Goal: Find specific page/section: Find specific page/section

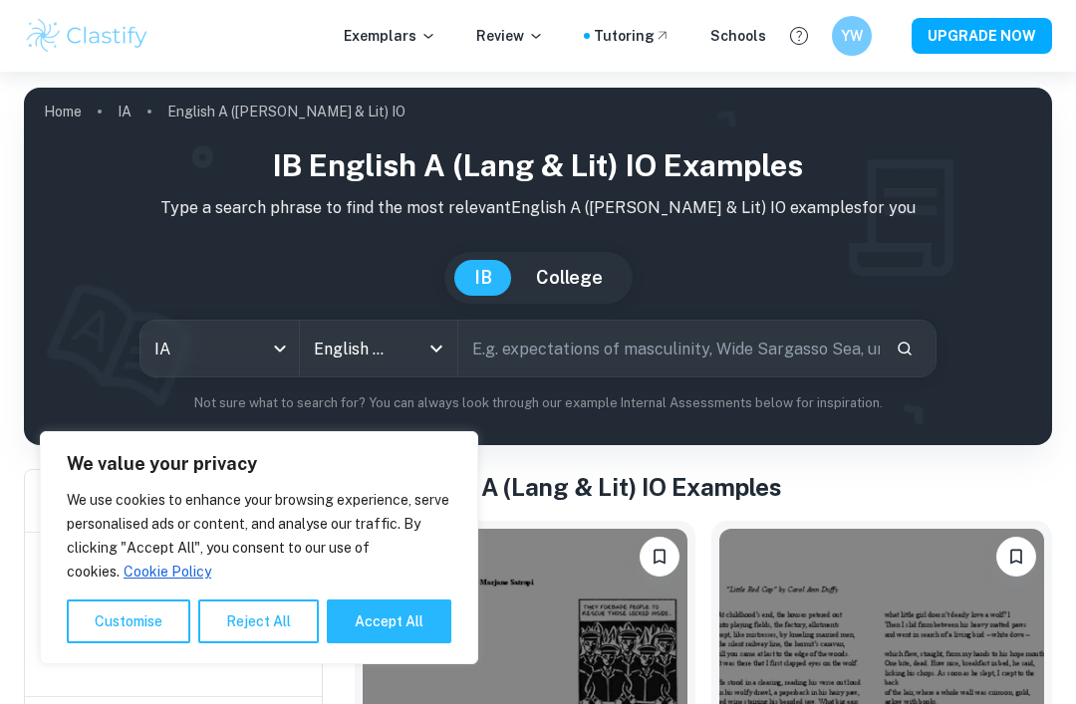
scroll to position [322, 0]
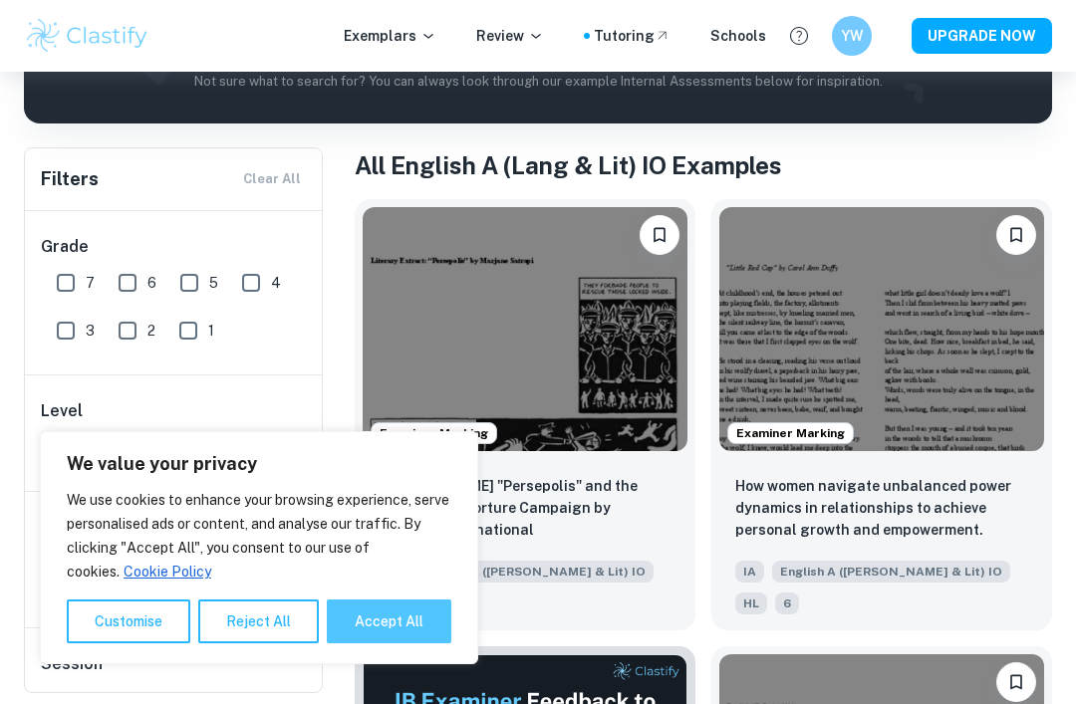
click at [400, 644] on button "Accept All" at bounding box center [389, 622] width 125 height 44
checkbox input "true"
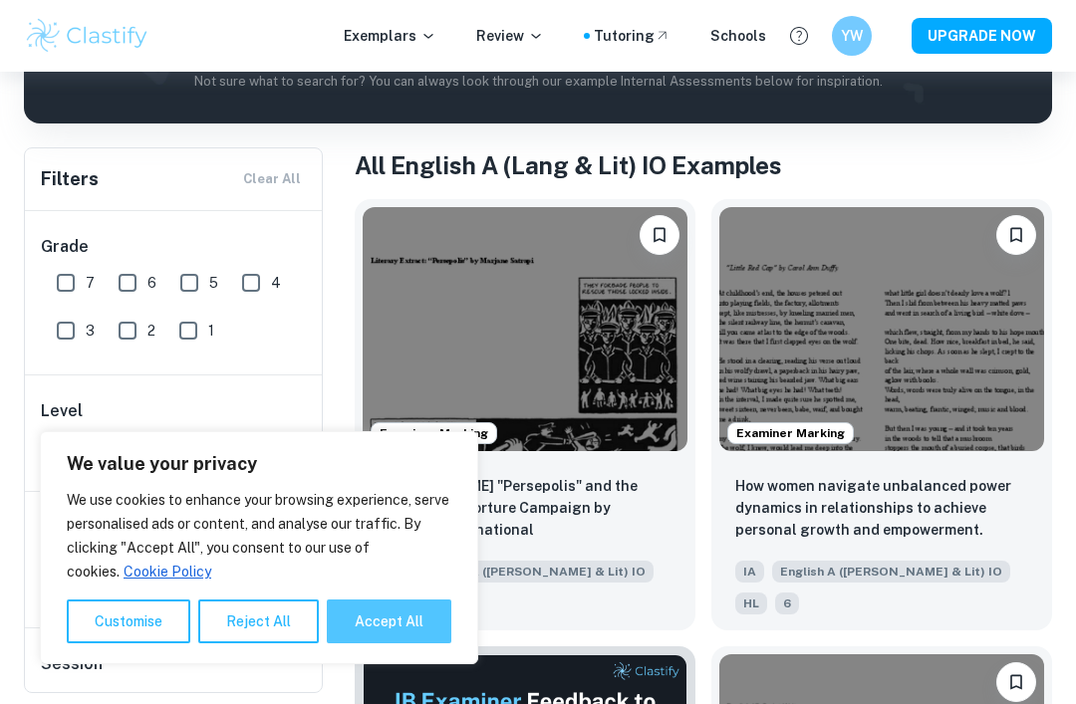
checkbox input "true"
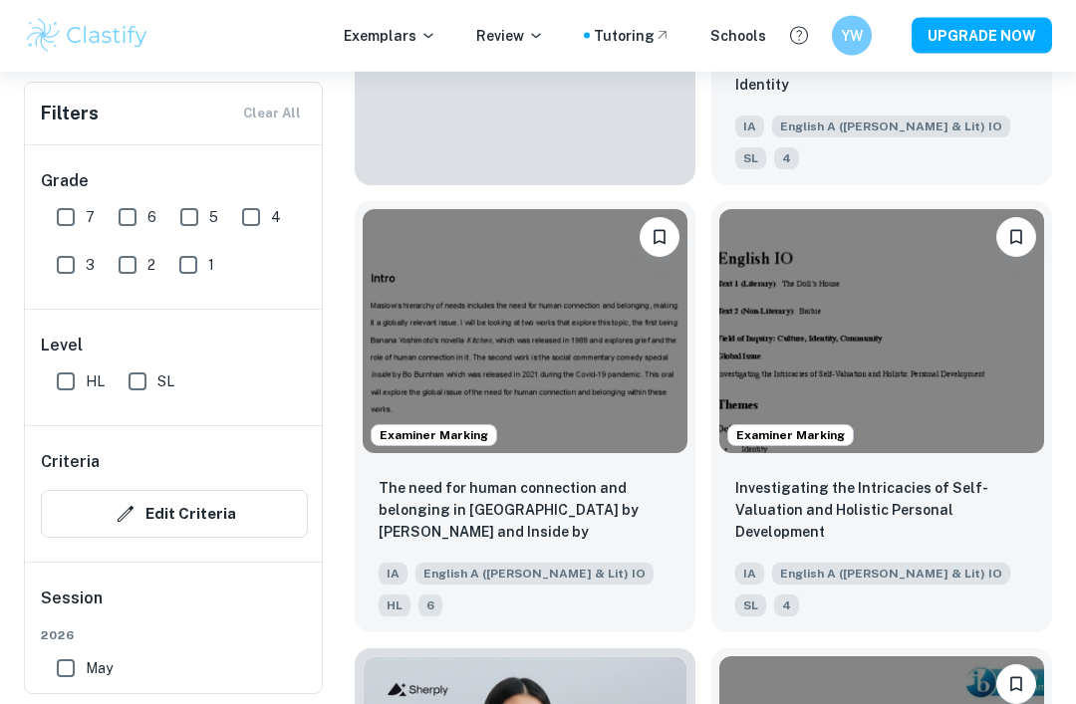
scroll to position [1217, 0]
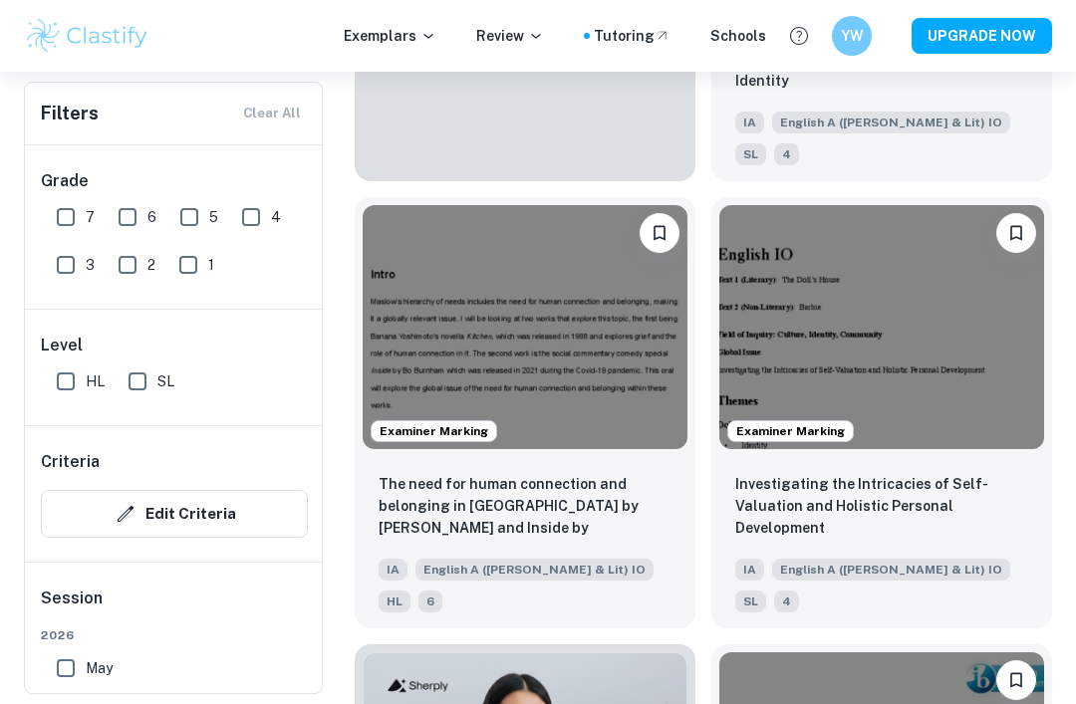
click at [75, 210] on input "7" at bounding box center [66, 217] width 40 height 40
checkbox input "true"
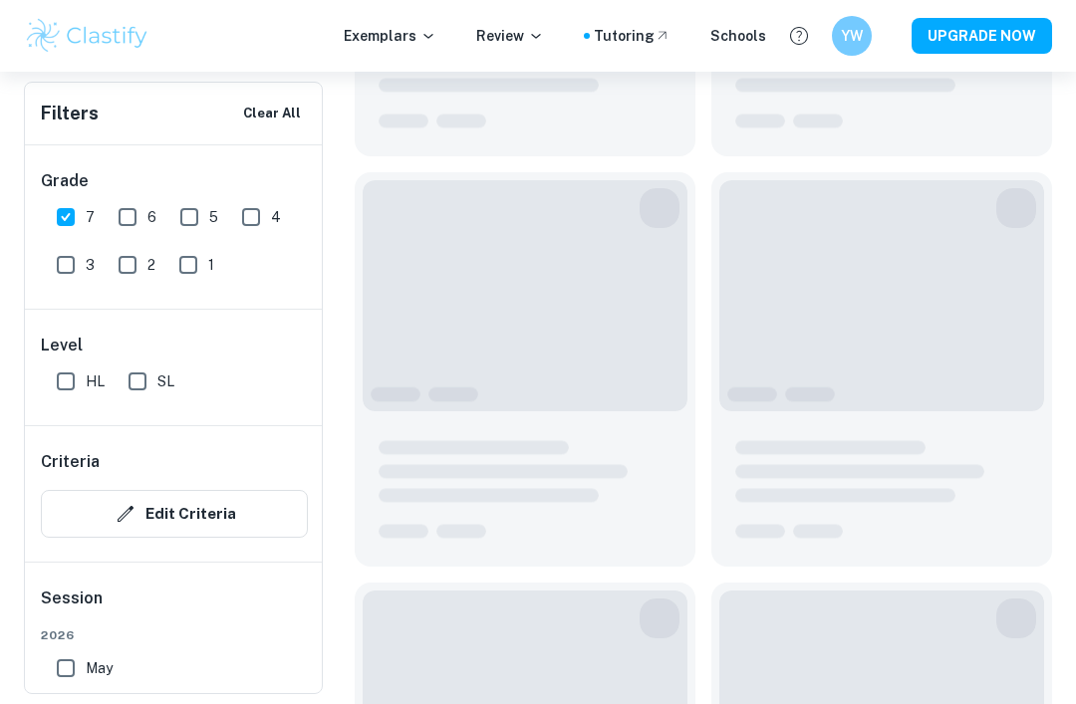
click at [77, 390] on input "HL" at bounding box center [66, 382] width 40 height 40
checkbox input "true"
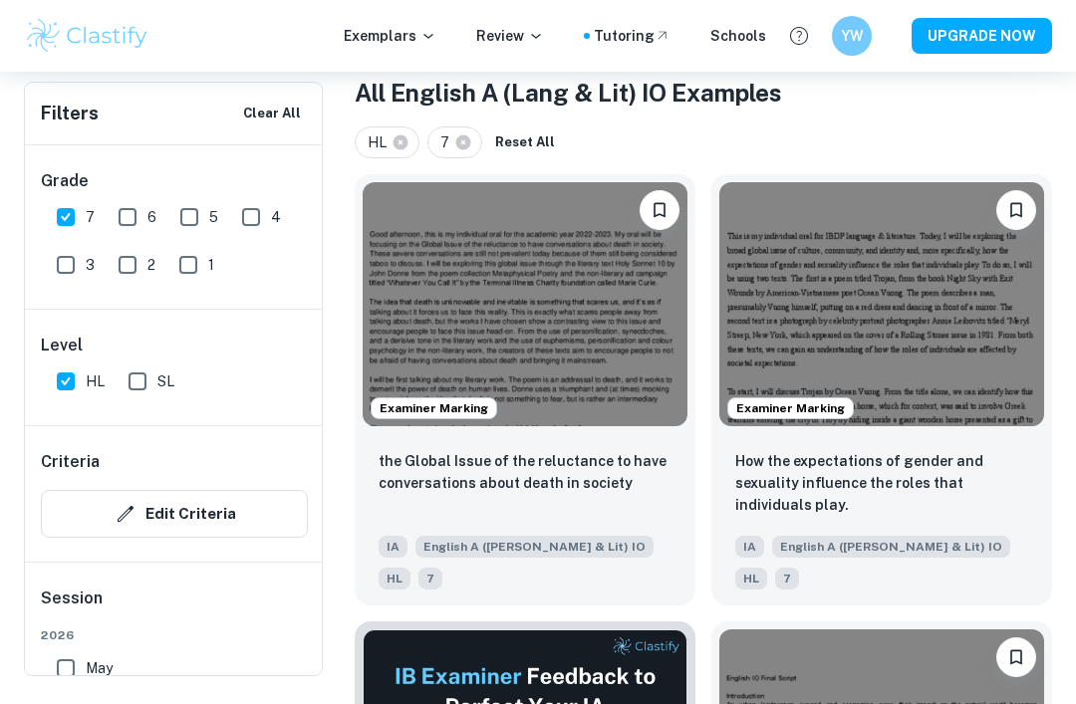
scroll to position [395, 0]
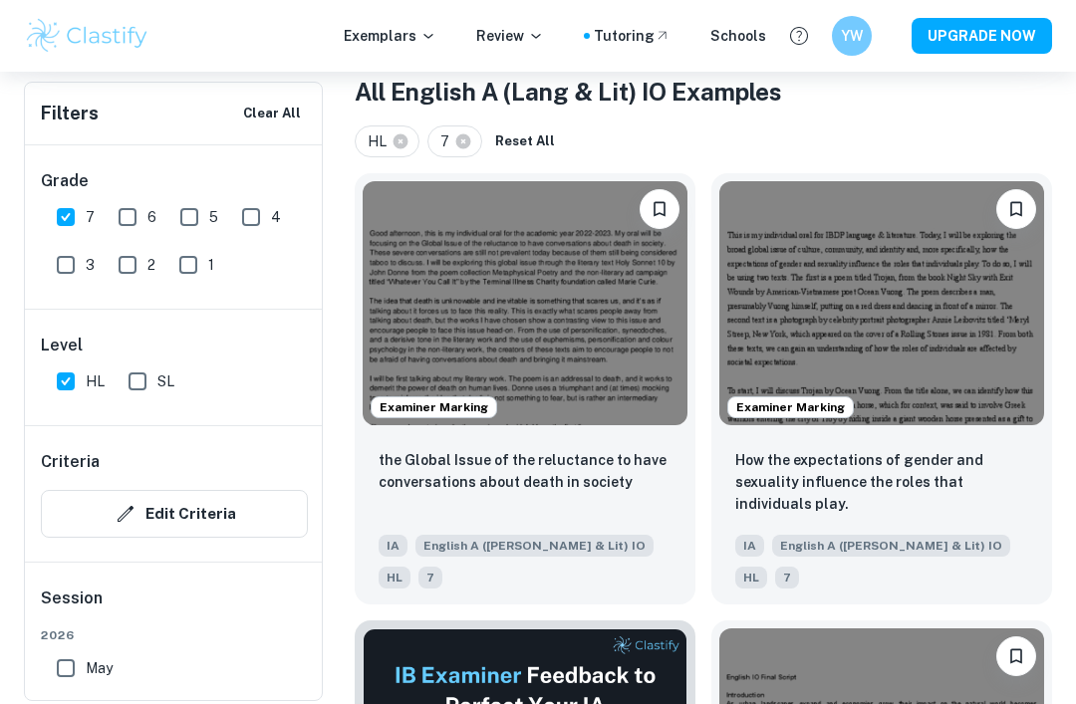
click at [76, 215] on input "7" at bounding box center [66, 217] width 40 height 40
checkbox input "false"
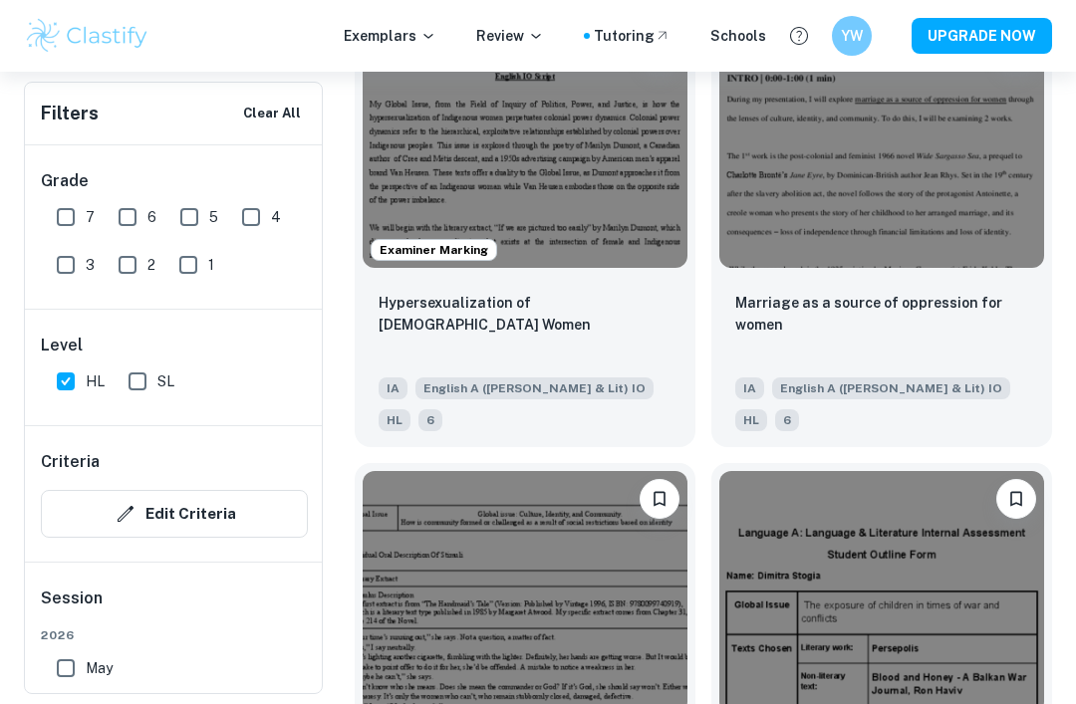
scroll to position [2332, 0]
